Goal: Task Accomplishment & Management: Manage account settings

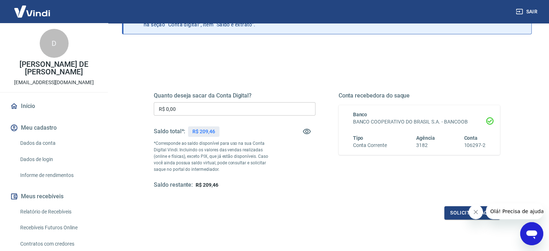
scroll to position [56, 0]
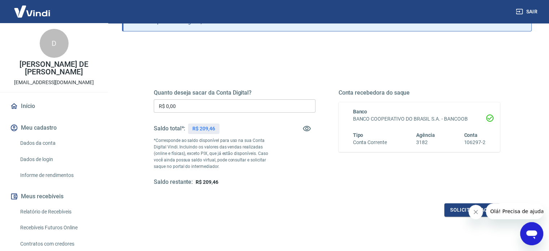
click at [218, 99] on input "R$ 0,00" at bounding box center [235, 105] width 162 height 13
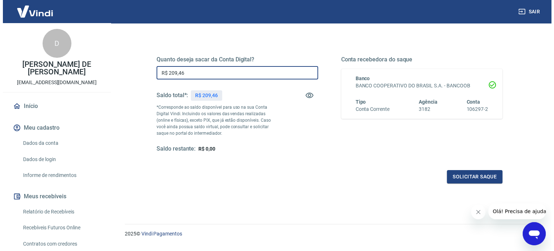
scroll to position [101, 0]
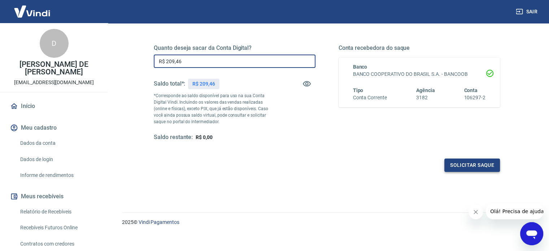
type input "R$ 209,46"
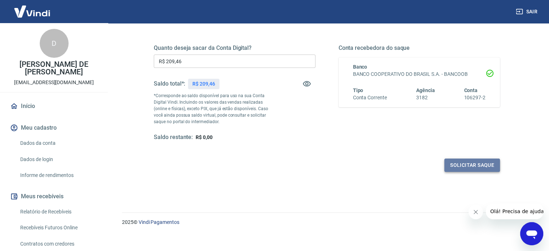
click at [465, 162] on button "Solicitar saque" at bounding box center [472, 164] width 56 height 13
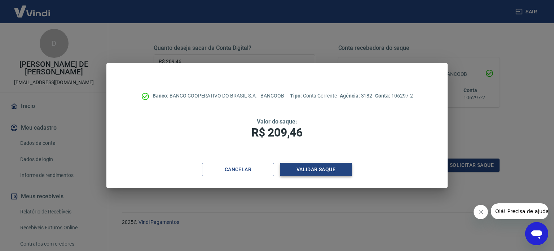
click at [319, 166] on button "Validar saque" at bounding box center [316, 169] width 72 height 13
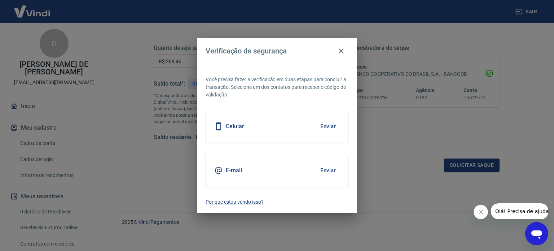
click at [286, 124] on div "Celular Enviar" at bounding box center [277, 126] width 143 height 32
click at [325, 122] on button "Enviar" at bounding box center [327, 126] width 23 height 15
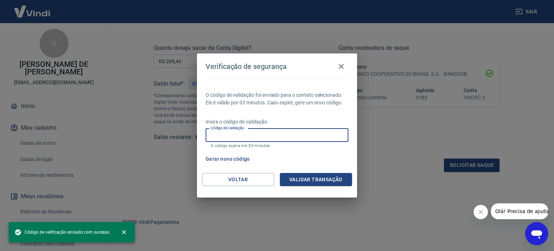
click at [286, 138] on input "Código de validação" at bounding box center [277, 134] width 143 height 13
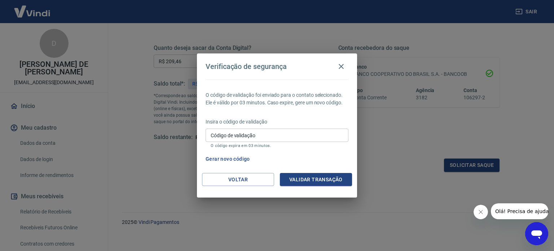
click at [295, 117] on div "O código de validação foi enviado para o contato selecionado. Ele é válido por …" at bounding box center [277, 125] width 160 height 93
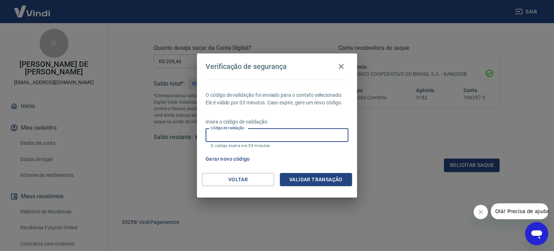
click at [274, 130] on input "Código de validação" at bounding box center [277, 134] width 143 height 13
click at [274, 129] on input "Código de validação" at bounding box center [277, 134] width 143 height 13
click at [300, 102] on p "O código de validação foi enviado para o contato selecionado. Ele é válido por …" at bounding box center [277, 98] width 143 height 15
click at [278, 132] on input "Código de validação" at bounding box center [277, 134] width 143 height 13
click at [278, 133] on input "Código de validação" at bounding box center [277, 134] width 143 height 13
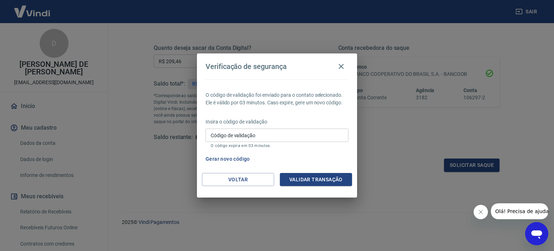
click at [312, 106] on p "O código de validação foi enviado para o contato selecionado. Ele é válido por …" at bounding box center [277, 98] width 143 height 15
click at [241, 158] on button "Gerar novo código" at bounding box center [228, 158] width 50 height 13
click at [237, 161] on button "Gerar novo código" at bounding box center [228, 158] width 50 height 13
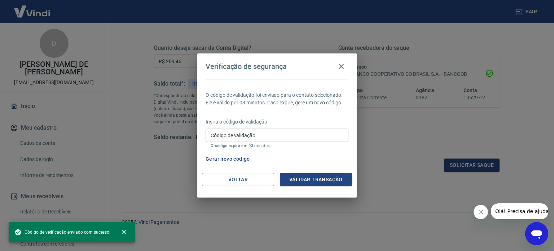
click at [279, 163] on div "Gerar novo código" at bounding box center [276, 158] width 146 height 13
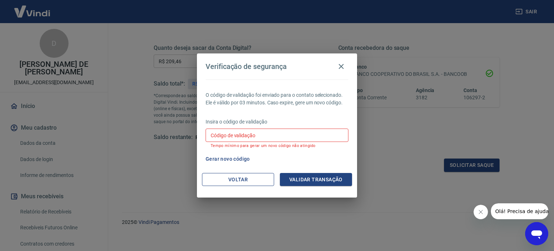
click at [255, 180] on button "Voltar" at bounding box center [238, 179] width 72 height 13
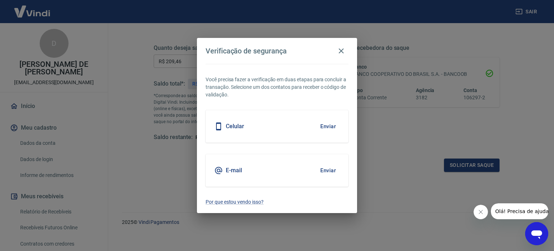
click at [267, 171] on div "E-mail Enviar" at bounding box center [277, 170] width 143 height 32
click at [331, 172] on button "Enviar" at bounding box center [327, 170] width 23 height 15
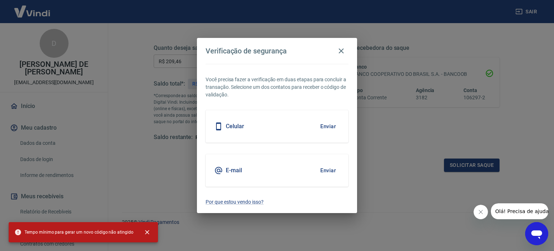
click at [351, 156] on div "Você precisa fazer a verificação em duas etapas para concluir a transação. Sele…" at bounding box center [277, 138] width 160 height 149
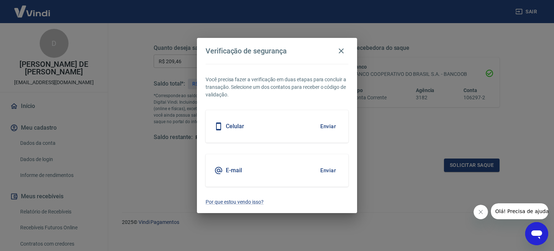
click at [310, 87] on p "Você precisa fazer a verificação em duas etapas para concluir a transação. Sele…" at bounding box center [277, 87] width 143 height 23
click at [269, 123] on div "Celular Enviar" at bounding box center [277, 126] width 143 height 32
click at [328, 170] on button "Enviar" at bounding box center [327, 170] width 23 height 15
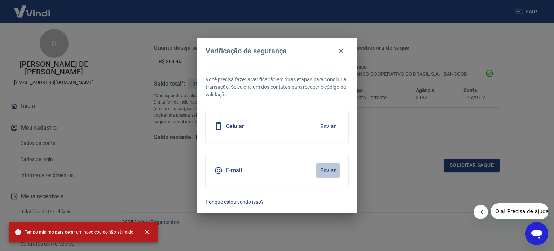
click at [330, 170] on button "Enviar" at bounding box center [327, 170] width 23 height 15
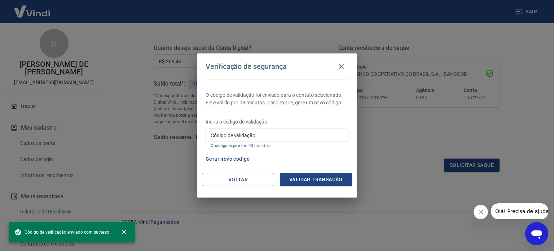
click at [262, 132] on input "Código de validação" at bounding box center [277, 134] width 143 height 13
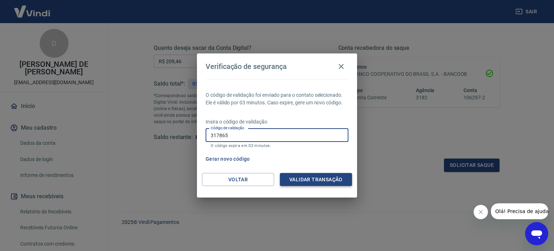
type input "317865"
click at [319, 176] on button "Validar transação" at bounding box center [316, 179] width 72 height 13
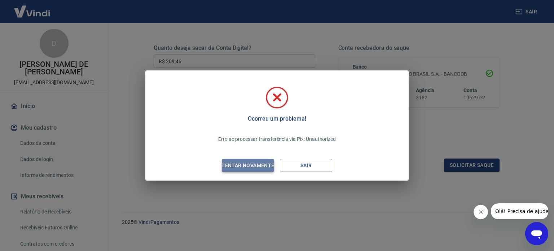
click at [258, 166] on div "Tentar novamente" at bounding box center [248, 165] width 70 height 9
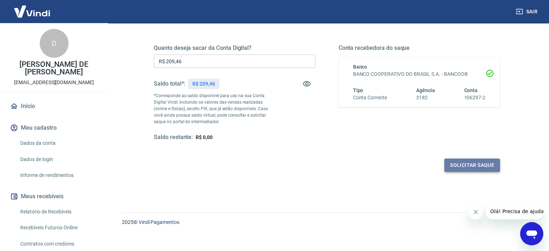
click at [476, 167] on button "Solicitar saque" at bounding box center [472, 164] width 56 height 13
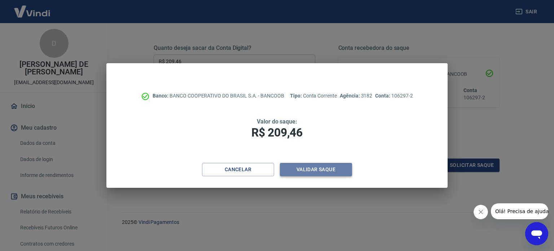
click at [333, 172] on button "Validar saque" at bounding box center [316, 169] width 72 height 13
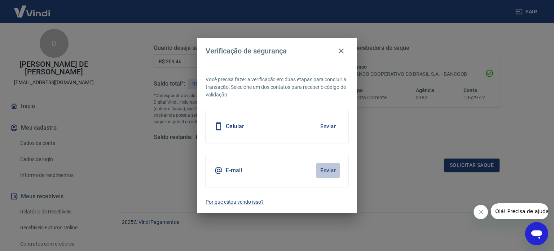
click at [335, 173] on button "Enviar" at bounding box center [327, 170] width 23 height 15
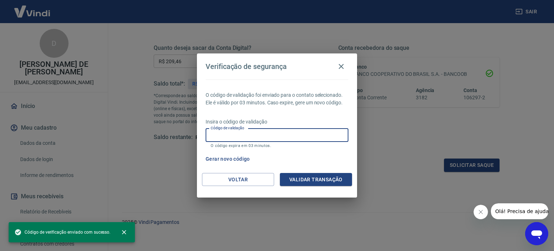
click at [297, 132] on input "Código de validação" at bounding box center [277, 134] width 143 height 13
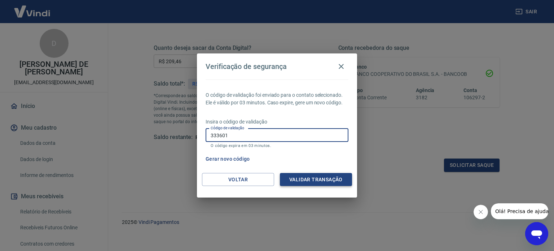
type input "333601"
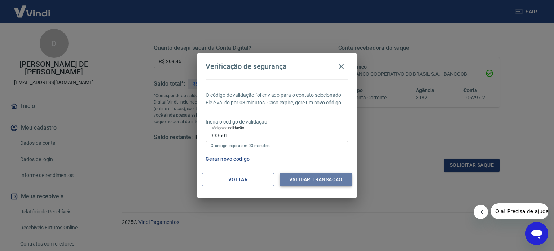
click at [341, 177] on button "Validar transação" at bounding box center [316, 179] width 72 height 13
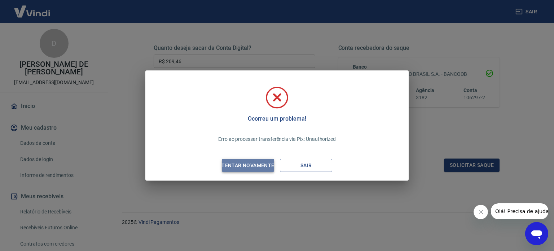
click at [267, 165] on div "Tentar novamente" at bounding box center [248, 165] width 70 height 9
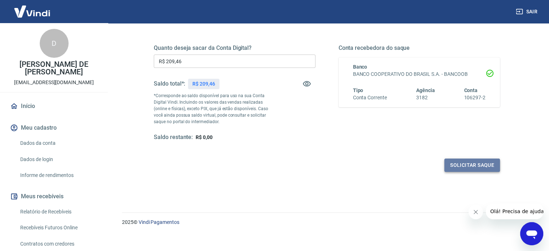
click at [469, 165] on button "Solicitar saque" at bounding box center [472, 164] width 56 height 13
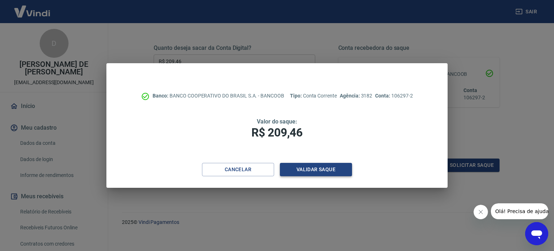
click at [336, 166] on button "Validar saque" at bounding box center [316, 169] width 72 height 13
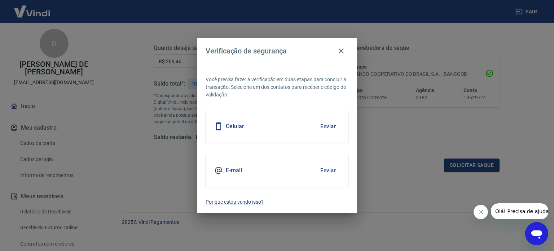
click at [336, 131] on button "Enviar" at bounding box center [327, 126] width 23 height 15
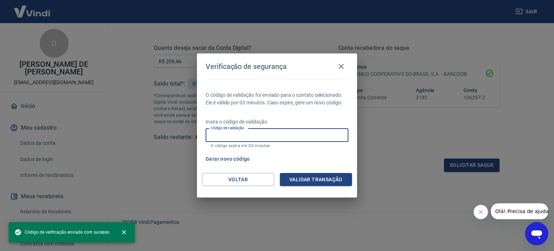
click at [331, 130] on input "Código de validação" at bounding box center [277, 134] width 143 height 13
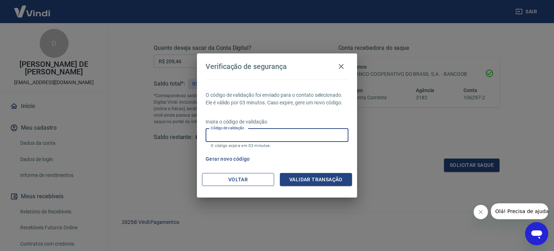
click at [257, 183] on button "Voltar" at bounding box center [238, 179] width 72 height 13
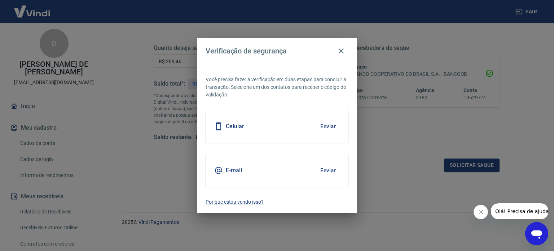
drag, startPoint x: 344, startPoint y: 48, endPoint x: 347, endPoint y: 38, distance: 11.2
click at [344, 49] on icon "button" at bounding box center [341, 51] width 9 height 9
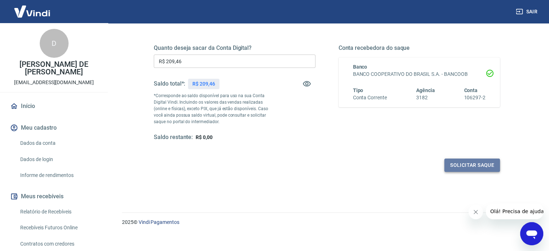
click at [468, 170] on button "Solicitar saque" at bounding box center [472, 164] width 56 height 13
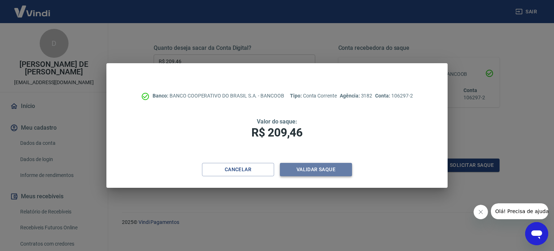
click at [314, 171] on button "Validar saque" at bounding box center [316, 169] width 72 height 13
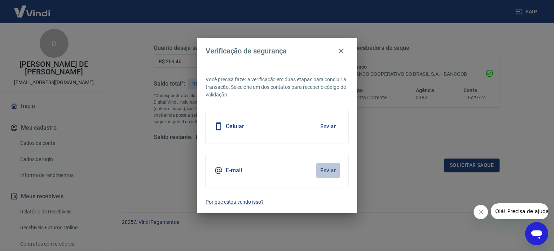
click at [328, 170] on button "Enviar" at bounding box center [327, 170] width 23 height 15
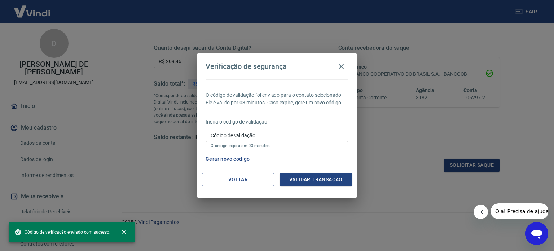
click at [281, 126] on div "Insira o código de validação Código de validação Código de validação O código e…" at bounding box center [277, 133] width 143 height 31
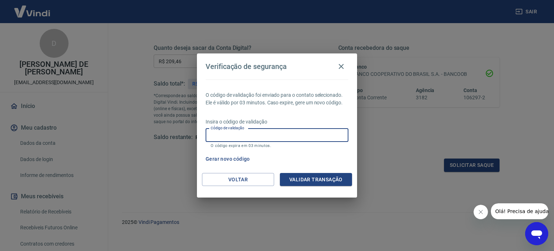
click at [283, 131] on input "Código de validação" at bounding box center [277, 134] width 143 height 13
click at [325, 180] on button "Validar transação" at bounding box center [316, 179] width 72 height 13
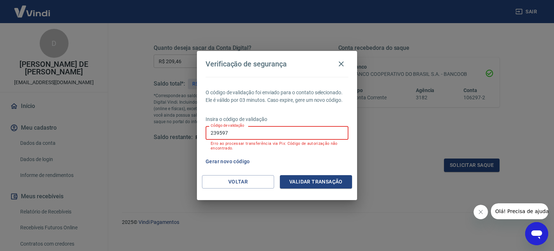
click at [254, 136] on input "239597" at bounding box center [277, 132] width 143 height 13
type input "239527"
click at [315, 178] on button "Validar transação" at bounding box center [316, 181] width 72 height 13
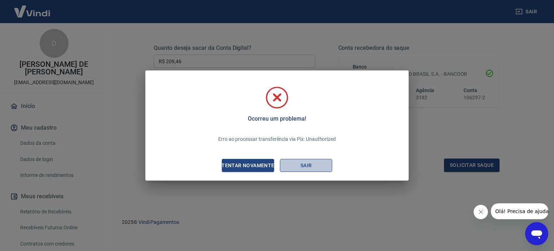
click at [307, 159] on button "Sair" at bounding box center [306, 165] width 52 height 13
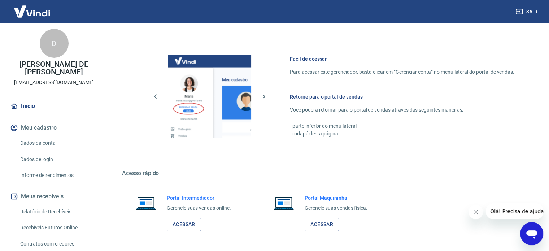
scroll to position [290, 0]
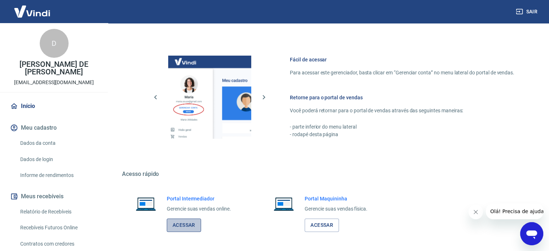
click at [195, 223] on link "Acessar" at bounding box center [184, 224] width 34 height 13
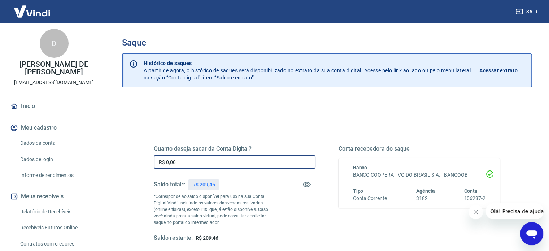
click at [245, 159] on input "R$ 0,00" at bounding box center [235, 161] width 162 height 13
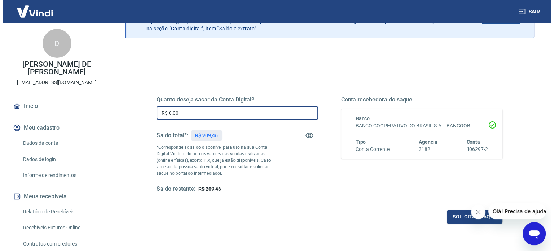
scroll to position [49, 0]
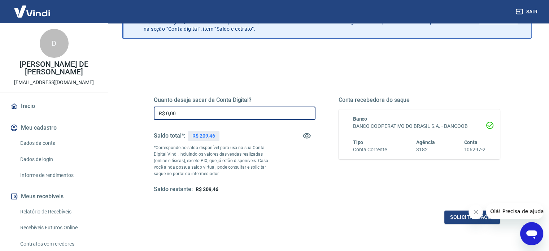
click at [235, 106] on input "R$ 0,00" at bounding box center [235, 112] width 162 height 13
type input "R$ 209,46"
click at [462, 214] on button "Solicitar saque" at bounding box center [472, 216] width 56 height 13
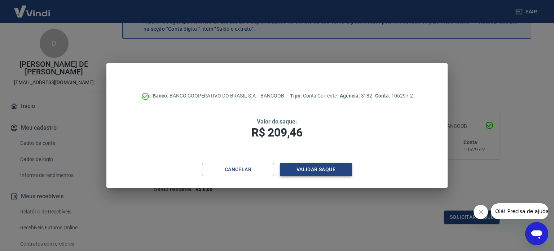
click at [312, 170] on button "Validar saque" at bounding box center [316, 169] width 72 height 13
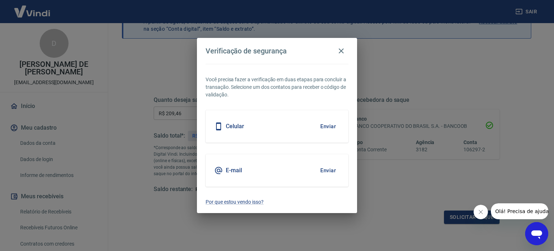
click at [327, 172] on button "Enviar" at bounding box center [327, 170] width 23 height 15
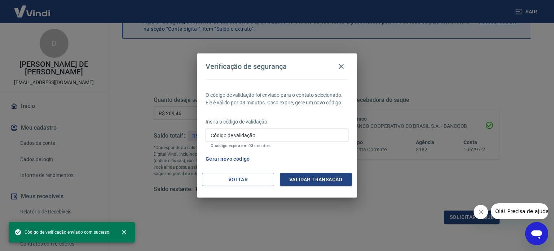
click at [287, 138] on input "Código de validação" at bounding box center [277, 134] width 143 height 13
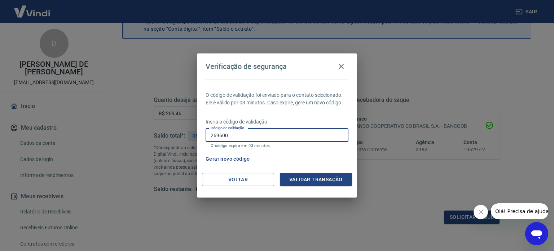
type input "269600"
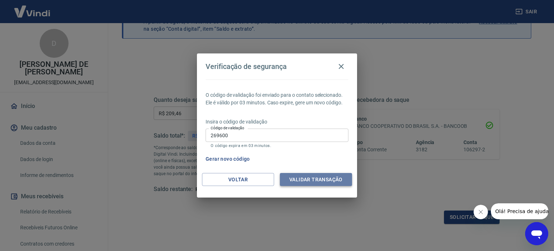
click at [328, 179] on button "Validar transação" at bounding box center [316, 179] width 72 height 13
